Goal: Transaction & Acquisition: Obtain resource

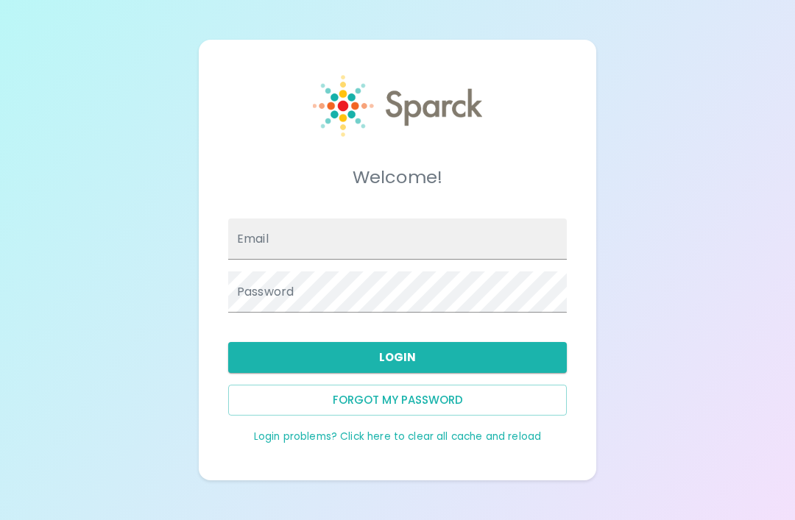
click at [512, 260] on input "Email" at bounding box center [397, 239] width 338 height 41
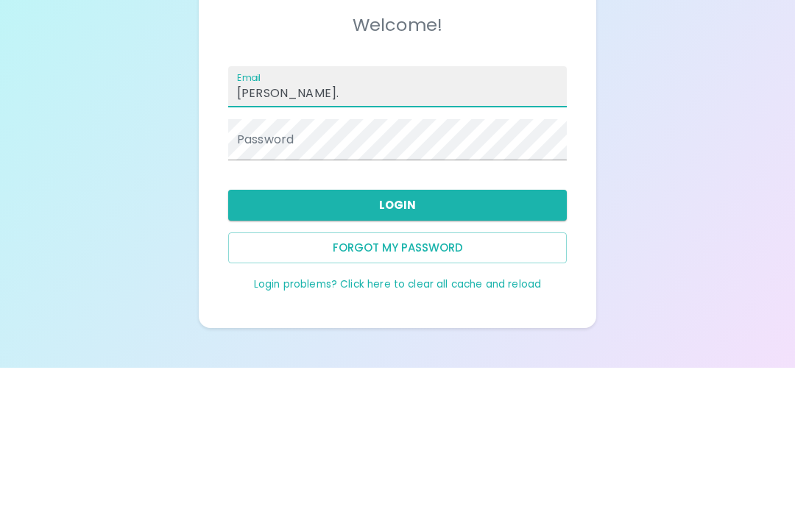
type input "[PERSON_NAME]"
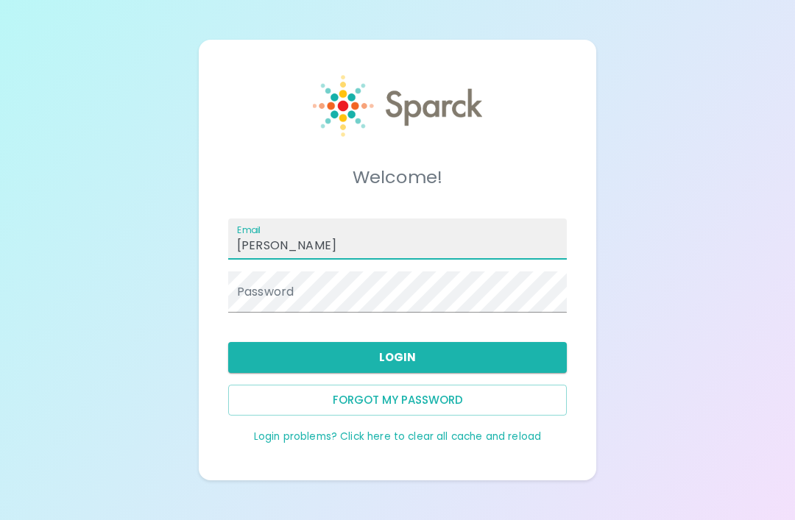
click at [486, 385] on button "Forgot my password" at bounding box center [397, 400] width 338 height 31
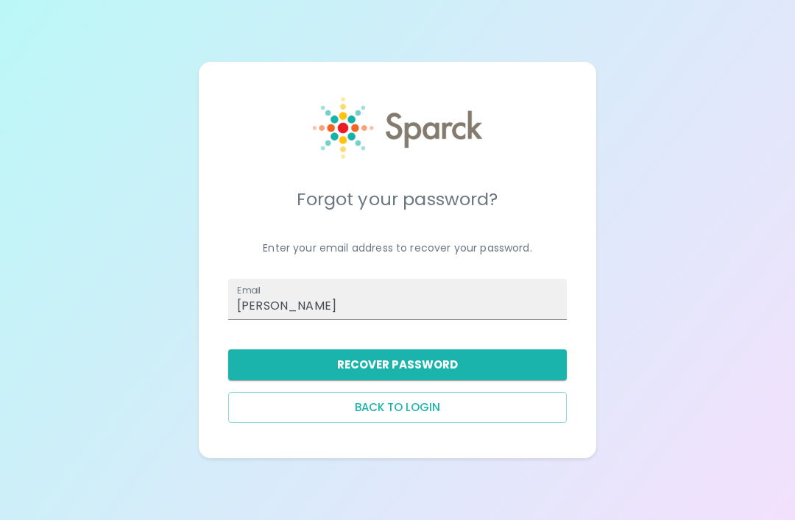
click at [474, 280] on input "[PERSON_NAME]" at bounding box center [397, 299] width 338 height 41
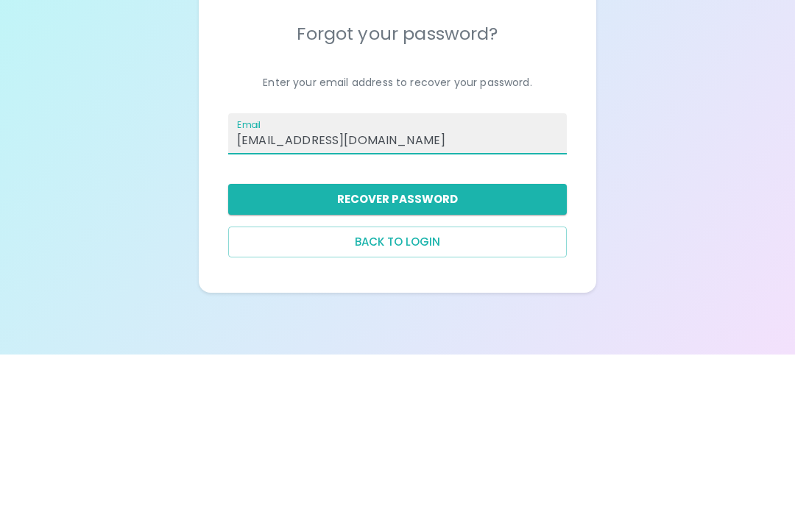
type input "[EMAIL_ADDRESS][DOMAIN_NAME]"
click at [468, 349] on button "Recover Password" at bounding box center [397, 364] width 338 height 31
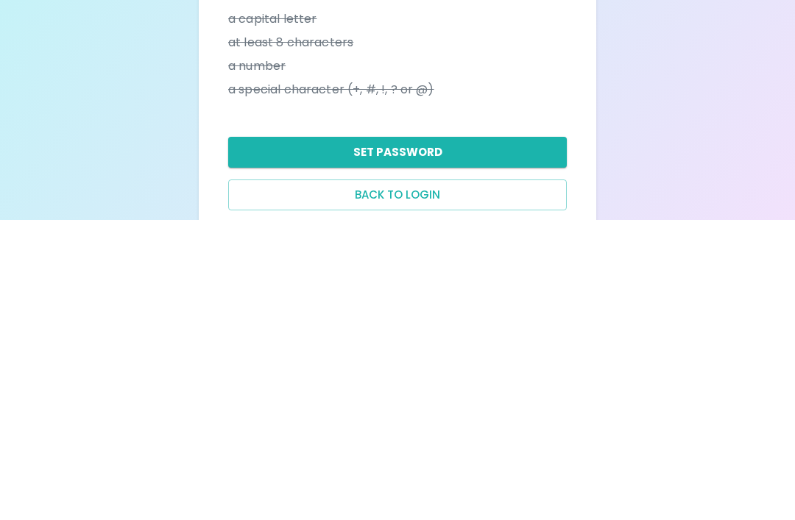
scroll to position [67, 0]
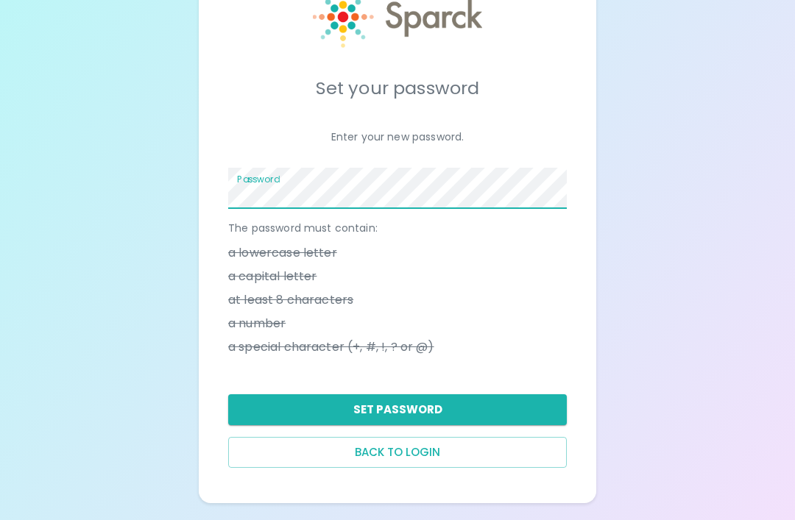
click at [530, 407] on button "Set Password" at bounding box center [397, 409] width 338 height 31
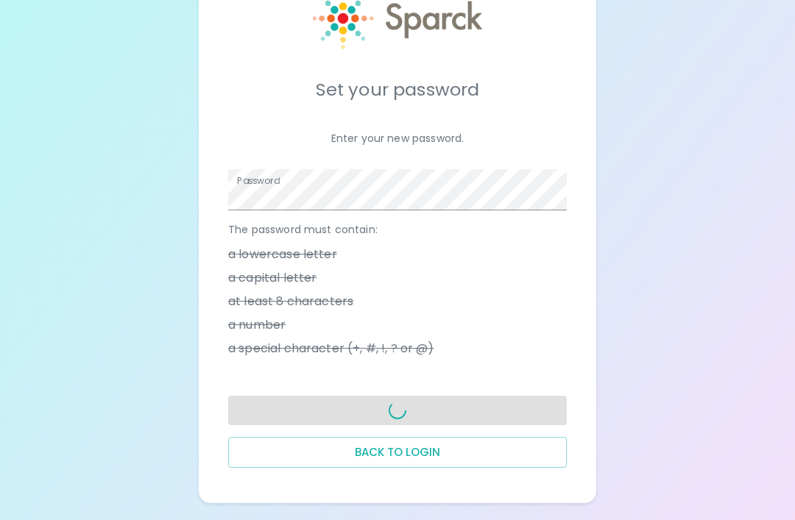
scroll to position [47, 0]
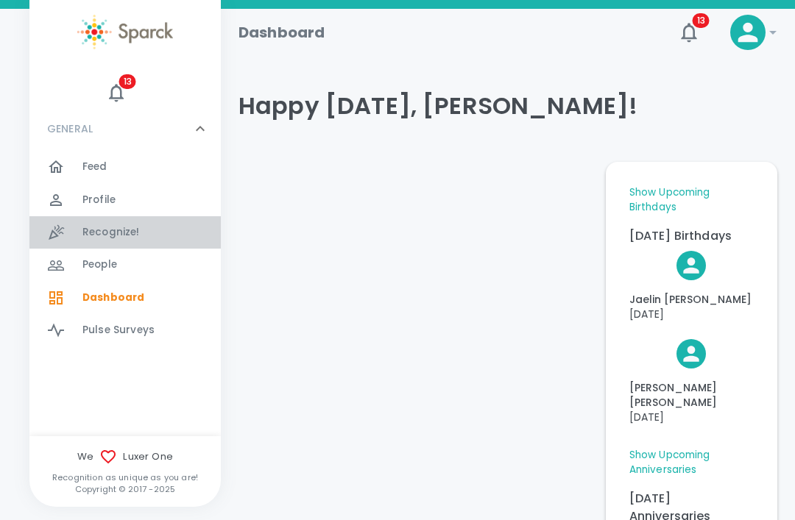
click at [132, 227] on span "Recognize!" at bounding box center [110, 232] width 57 height 15
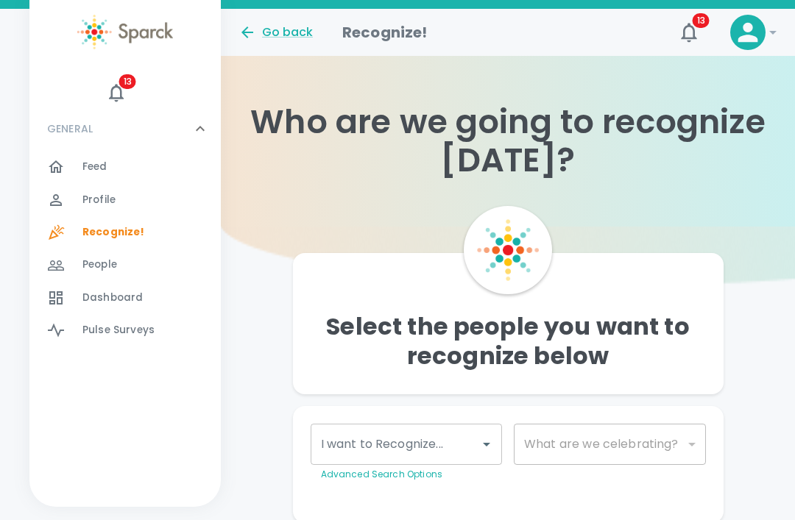
click at [135, 169] on div "Feed 0" at bounding box center [151, 167] width 138 height 21
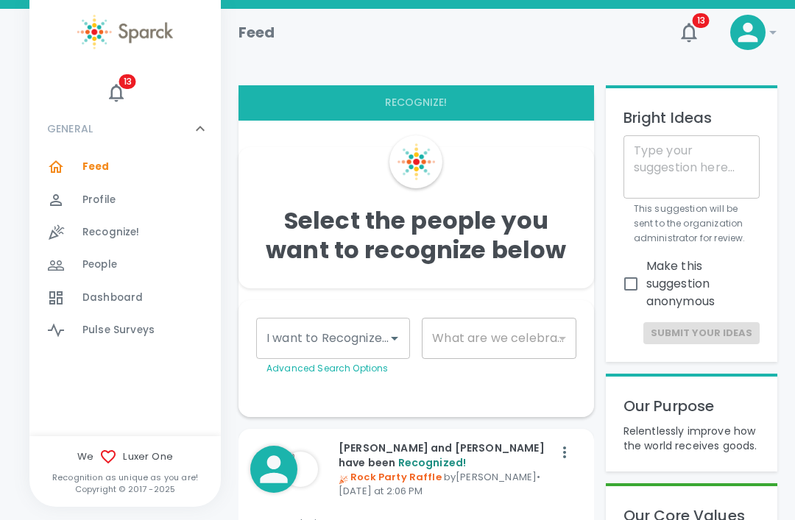
click at [166, 199] on div "Profile 0" at bounding box center [151, 200] width 138 height 21
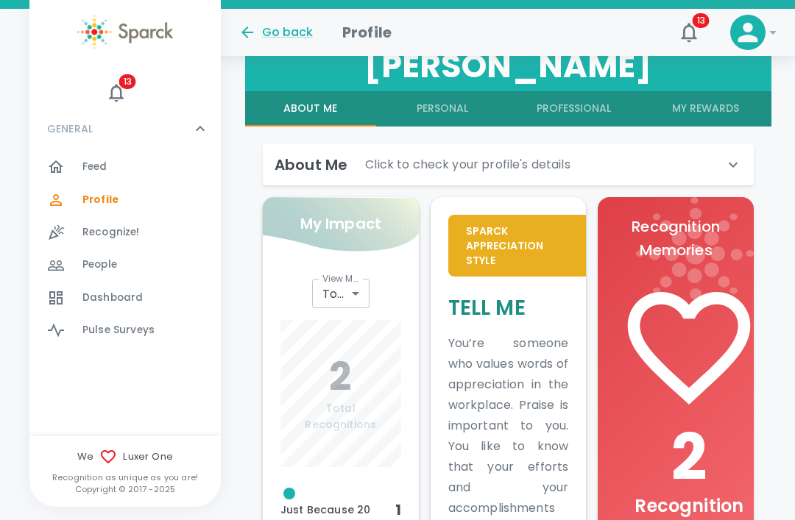
click at [721, 107] on button "My Rewards" at bounding box center [705, 108] width 132 height 35
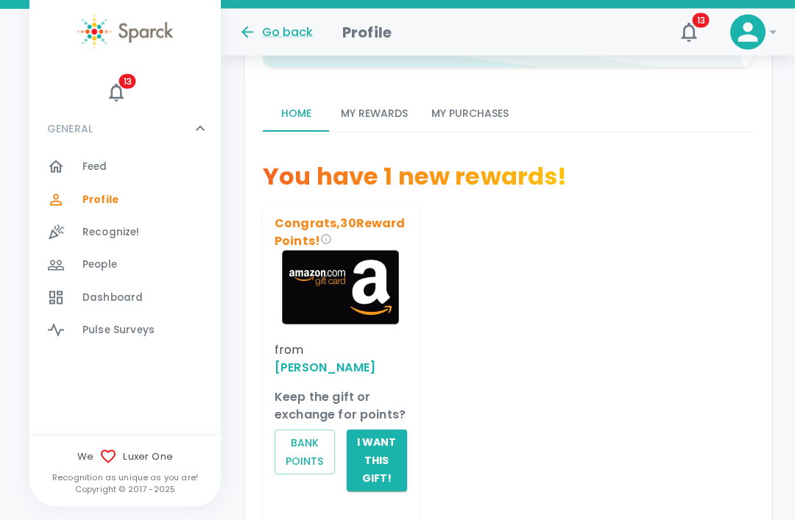
scroll to position [496, 0]
click at [388, 430] on button "I want this gift!" at bounding box center [376, 461] width 60 height 62
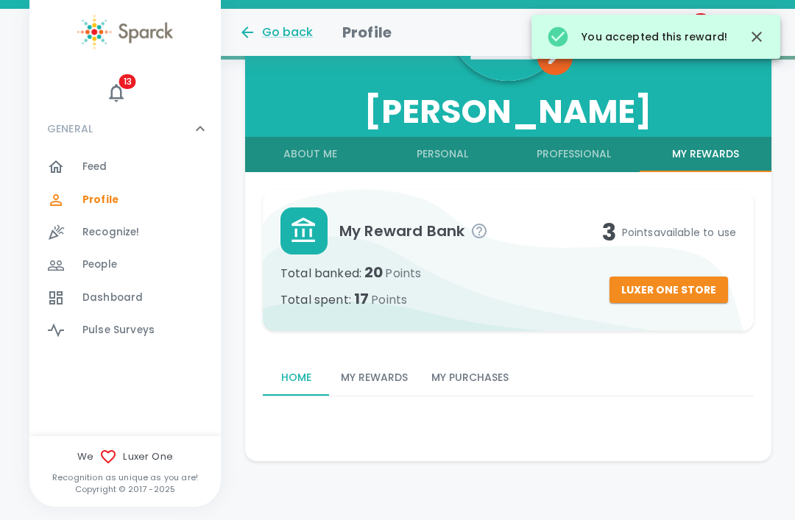
scroll to position [184, 0]
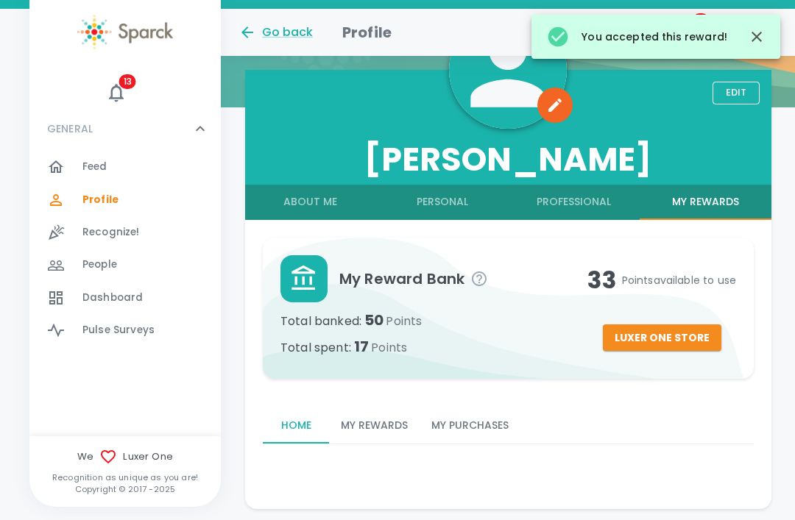
click at [489, 433] on button "My Purchases" at bounding box center [469, 425] width 101 height 35
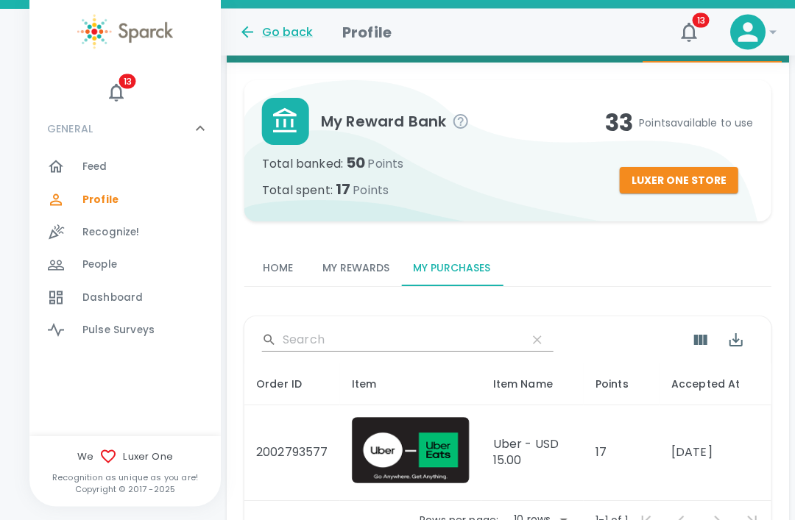
scroll to position [407, 0]
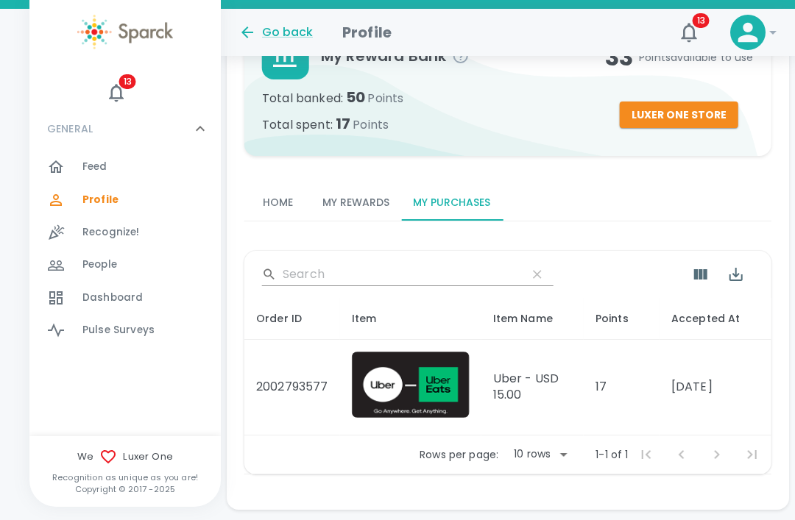
click at [356, 207] on button "My Rewards" at bounding box center [355, 202] width 90 height 35
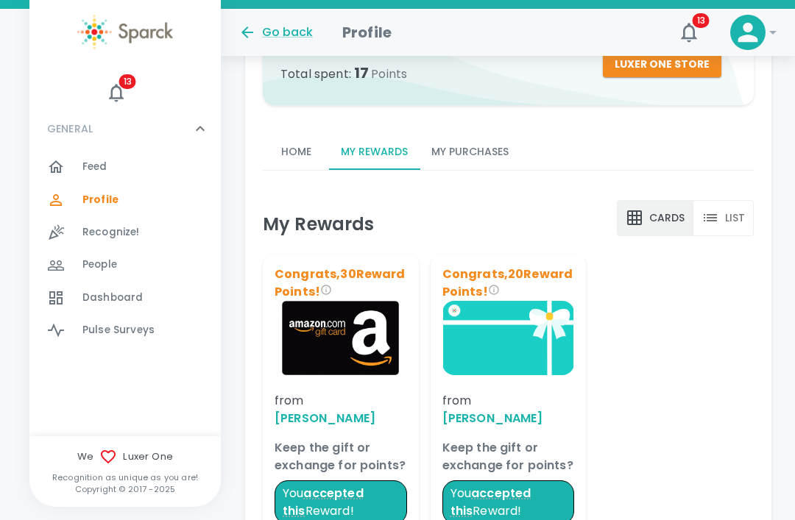
scroll to position [483, 0]
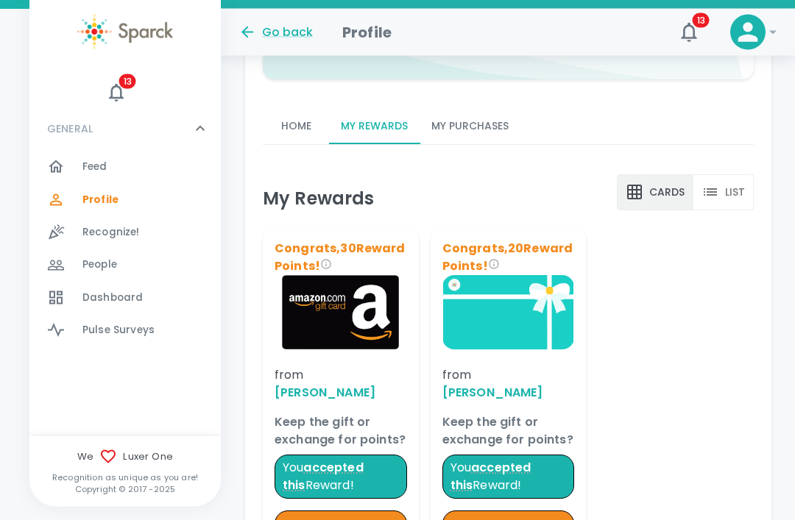
click at [365, 514] on button "redeem" at bounding box center [340, 524] width 132 height 27
click at [362, 458] on span "accepted this" at bounding box center [323, 475] width 81 height 35
click at [352, 327] on img at bounding box center [340, 311] width 132 height 74
click at [365, 510] on button "redeem" at bounding box center [340, 523] width 132 height 27
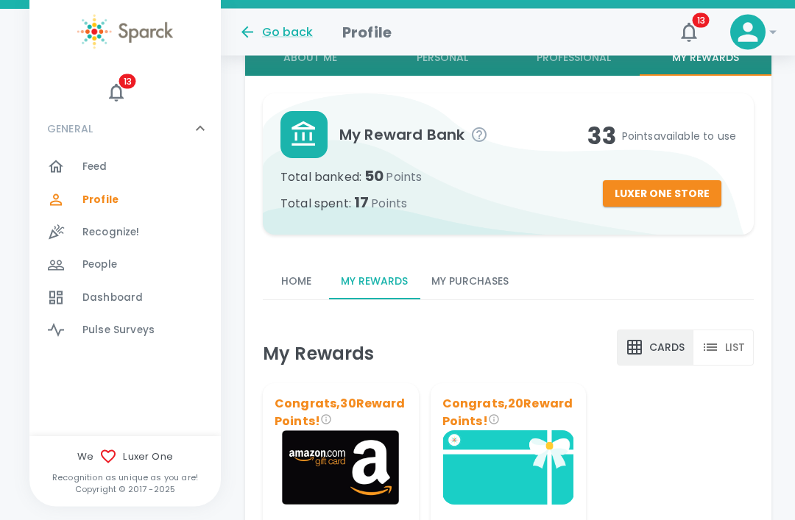
scroll to position [328, 0]
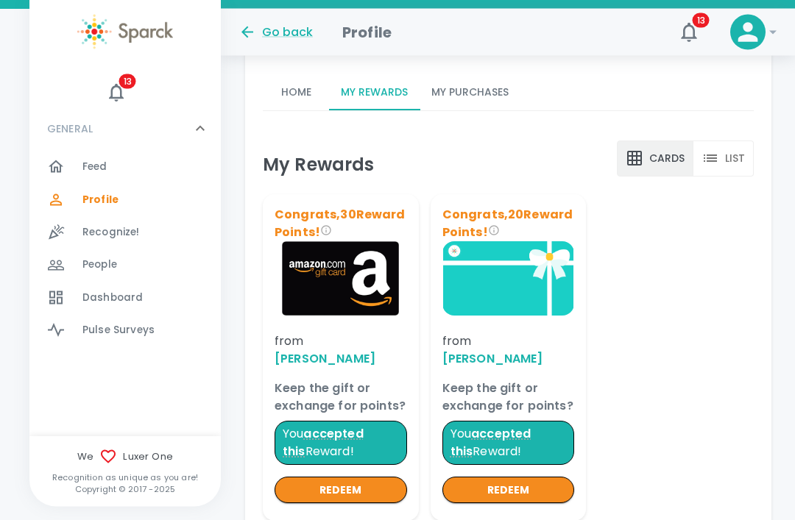
click at [537, 477] on button "redeem" at bounding box center [507, 490] width 132 height 27
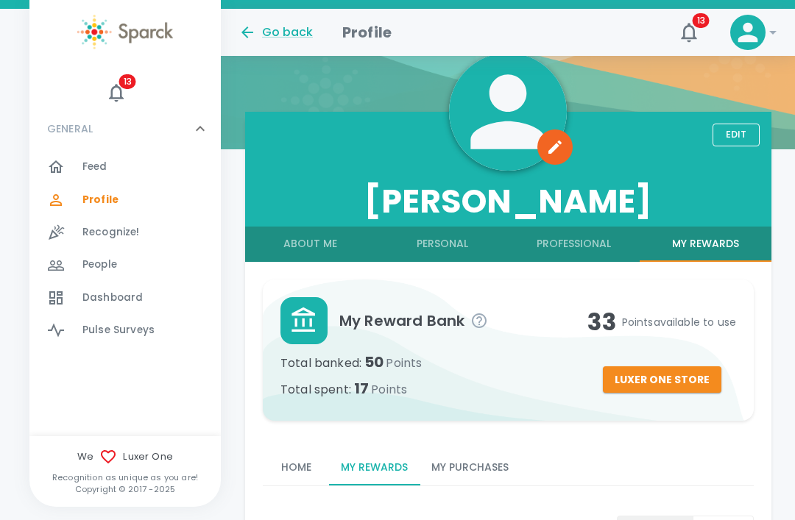
scroll to position [141, 0]
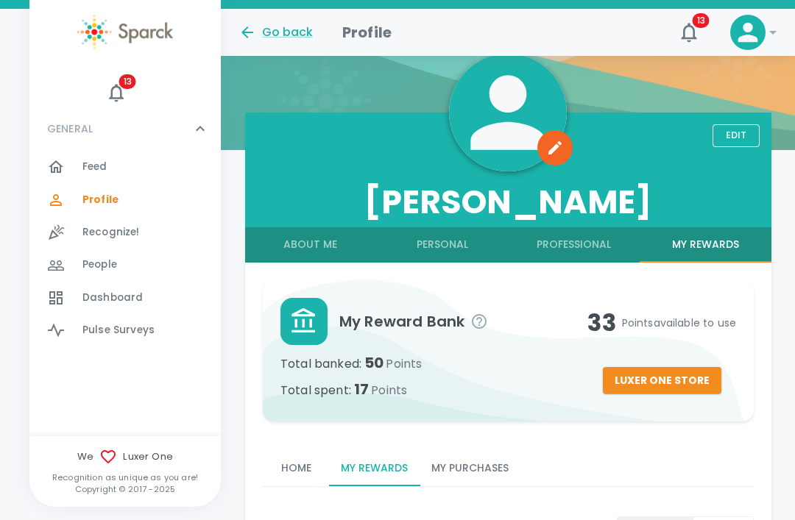
click at [687, 382] on button "Luxer One Store" at bounding box center [661, 380] width 118 height 27
click at [658, 375] on button "Luxer One Store" at bounding box center [661, 380] width 118 height 27
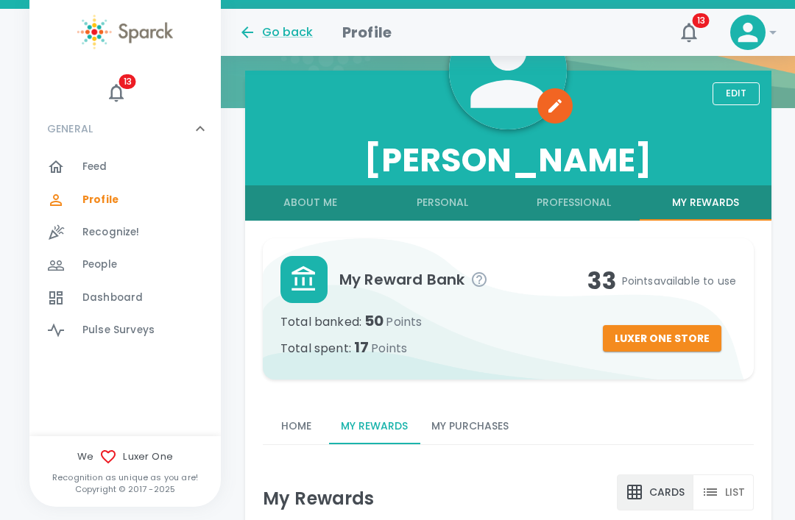
scroll to position [188, 0]
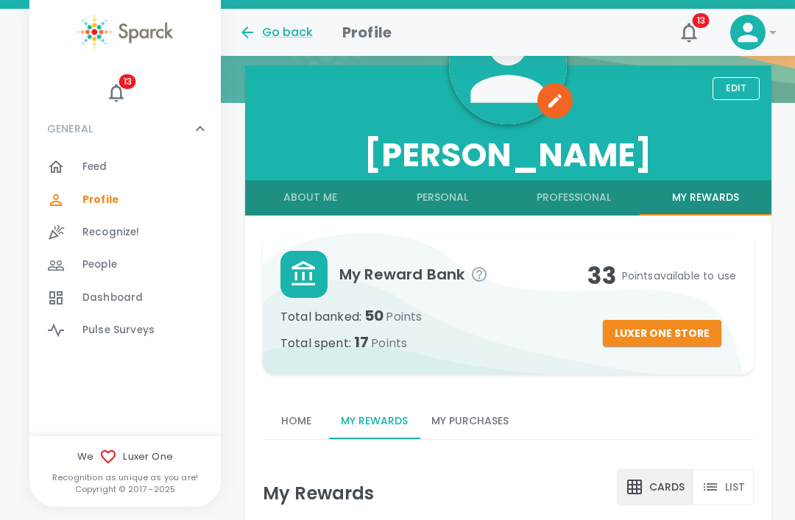
click at [319, 200] on button "About Me" at bounding box center [311, 197] width 132 height 35
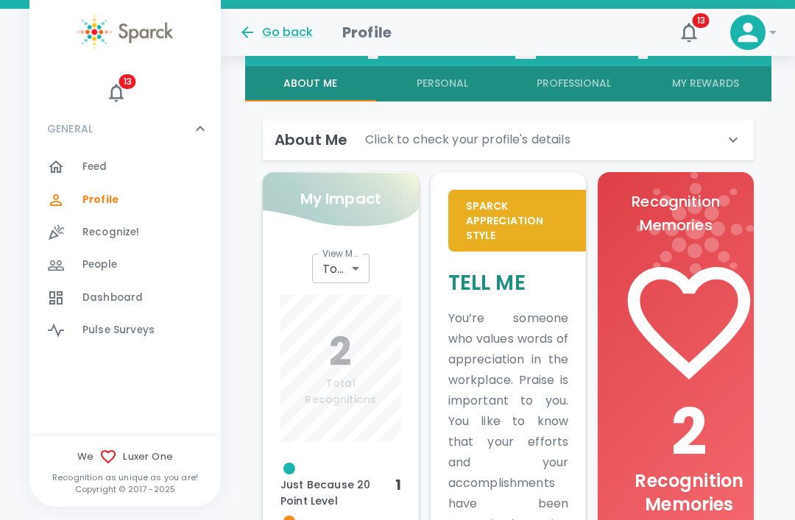
scroll to position [302, 0]
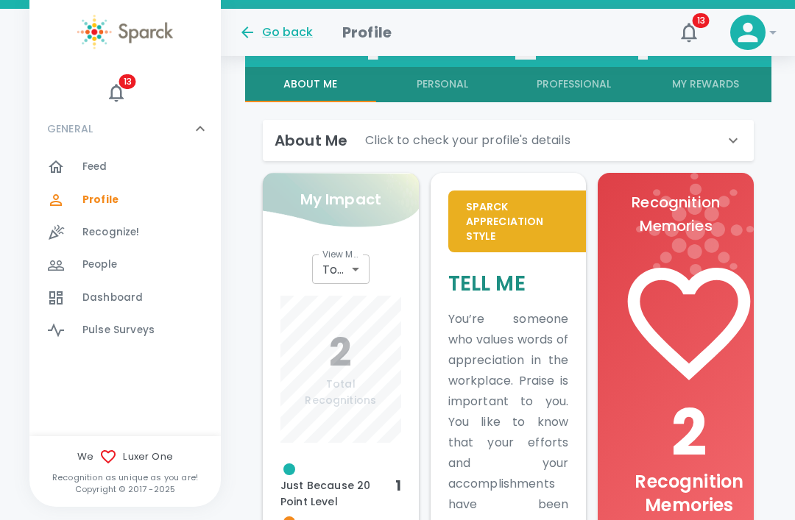
click at [118, 296] on span "Dashboard" at bounding box center [112, 298] width 60 height 15
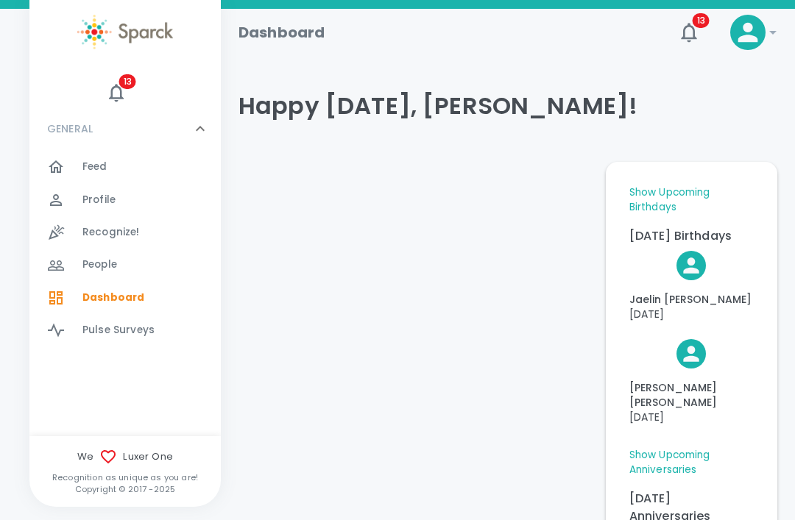
click at [90, 160] on span "Feed" at bounding box center [94, 167] width 25 height 15
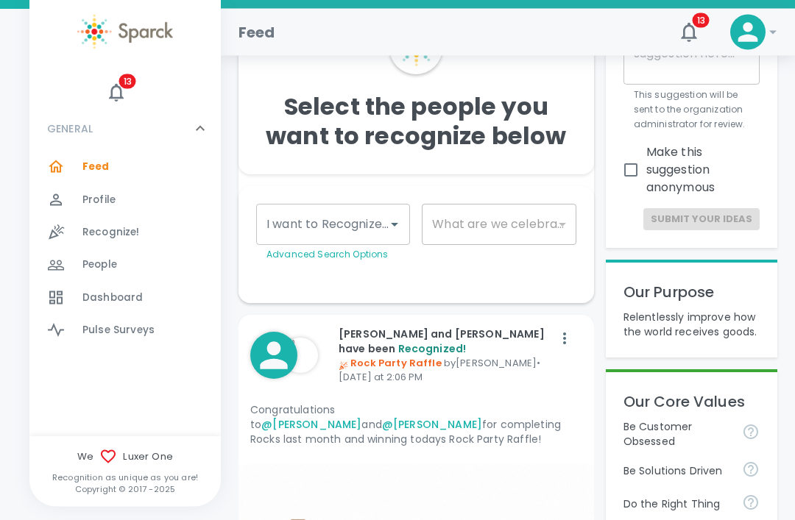
scroll to position [114, 0]
click at [91, 205] on span "Profile" at bounding box center [98, 200] width 33 height 15
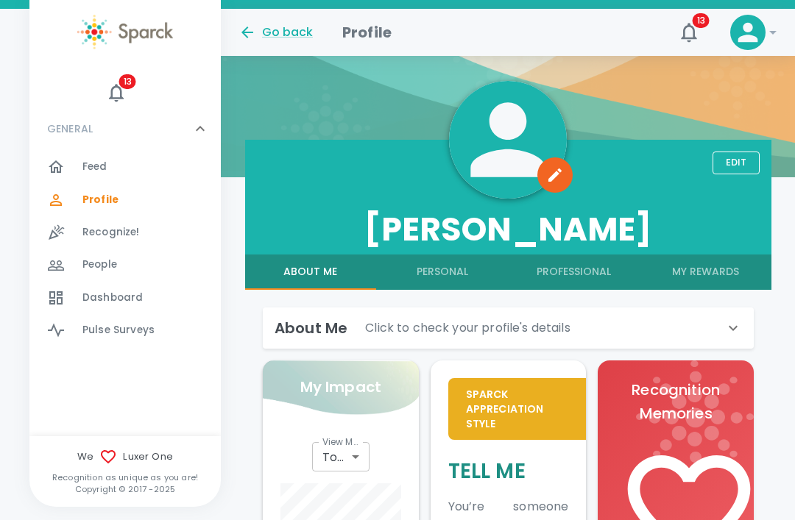
click at [715, 272] on button "My Rewards" at bounding box center [705, 272] width 132 height 35
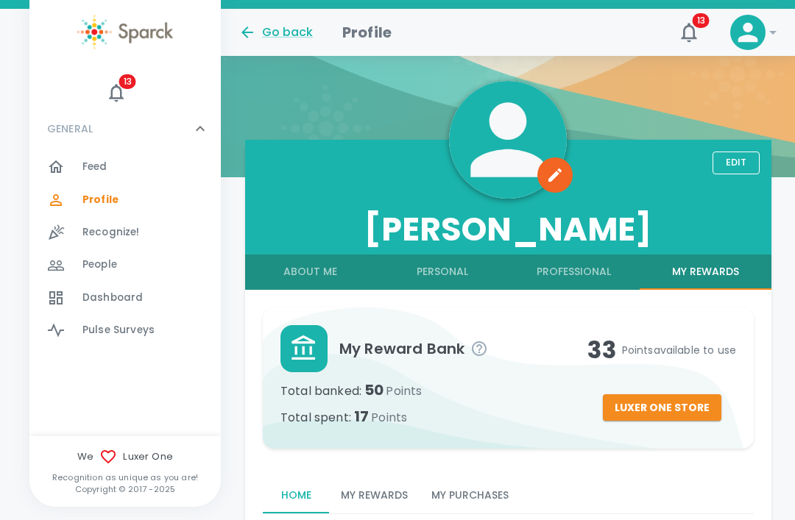
click at [664, 411] on button "Luxer One Store" at bounding box center [661, 407] width 118 height 27
